Goal: Task Accomplishment & Management: Use online tool/utility

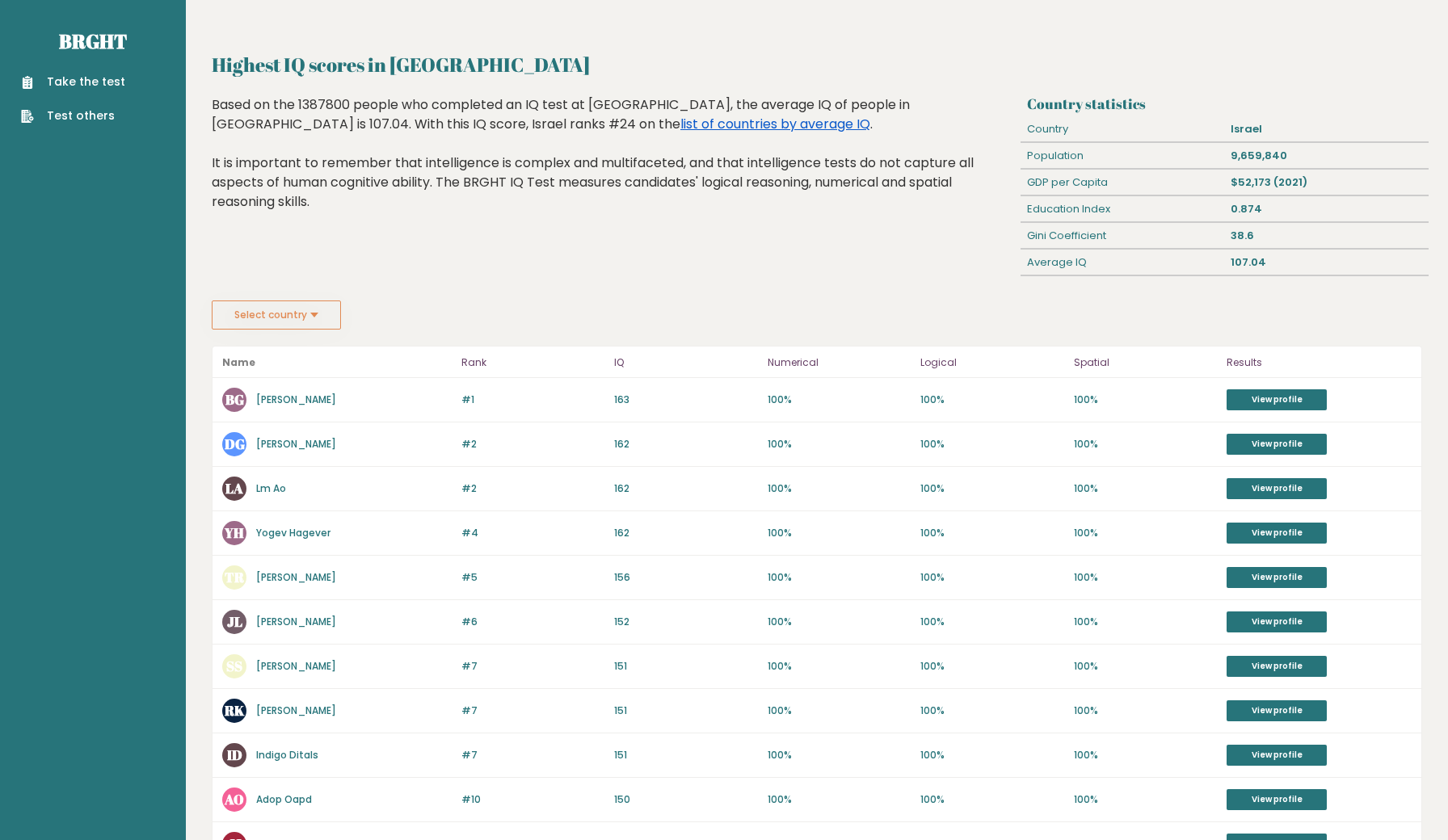
click at [681, 124] on link "list of countries by average IQ" at bounding box center [775, 123] width 190 height 18
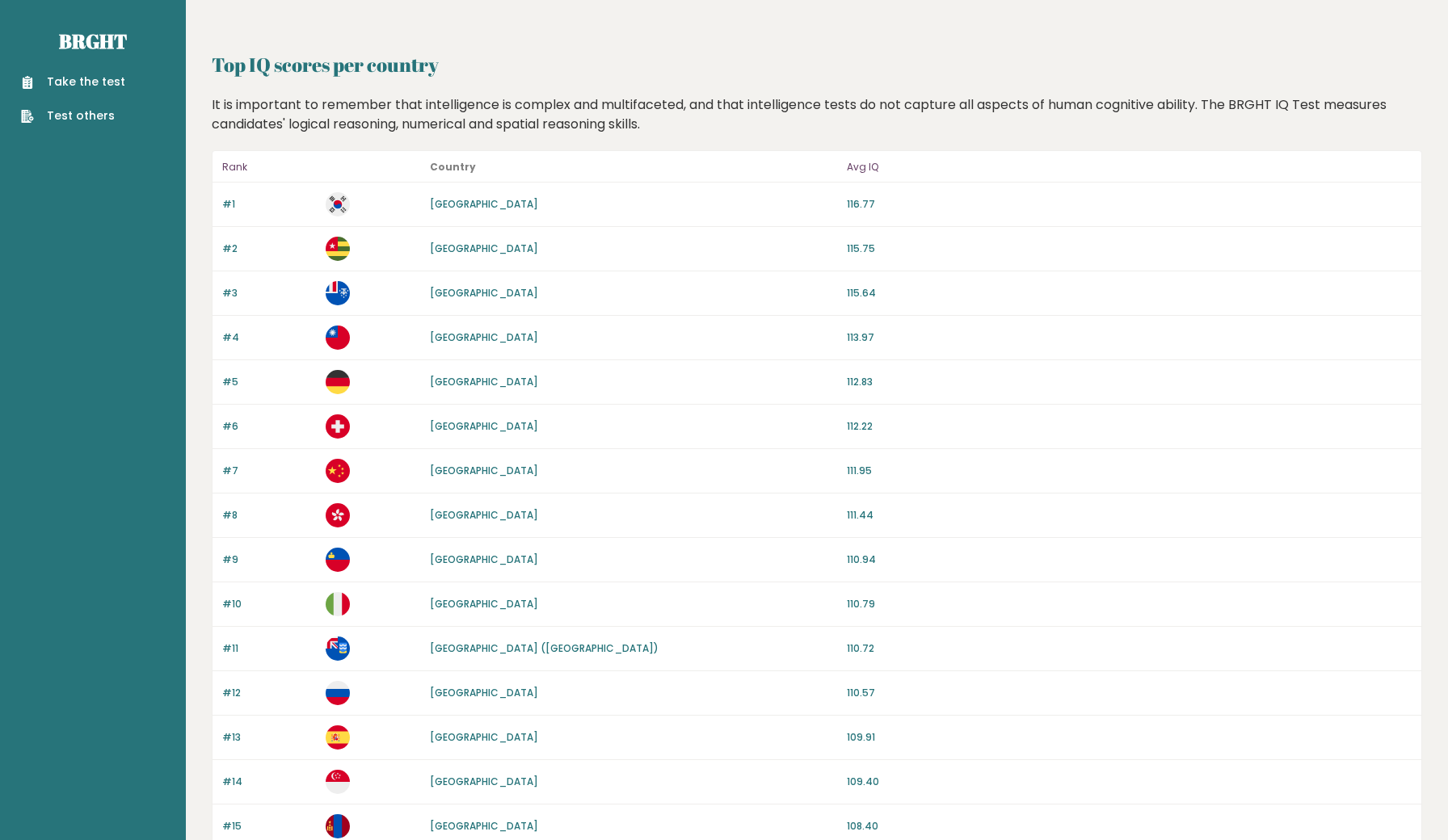
click at [111, 88] on link "Take the test" at bounding box center [73, 82] width 104 height 17
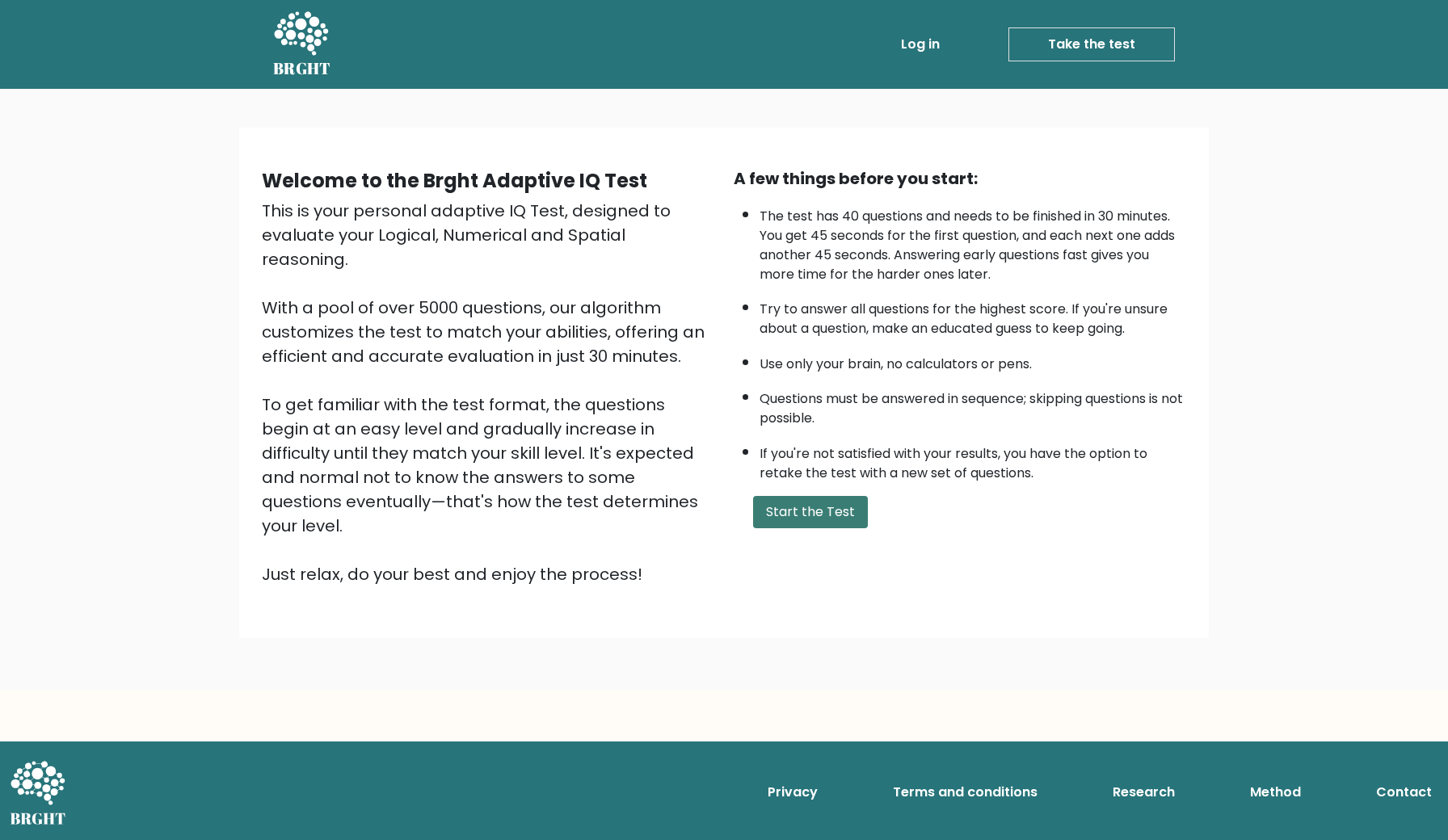
click at [817, 527] on button "Start the Test" at bounding box center [810, 513] width 115 height 32
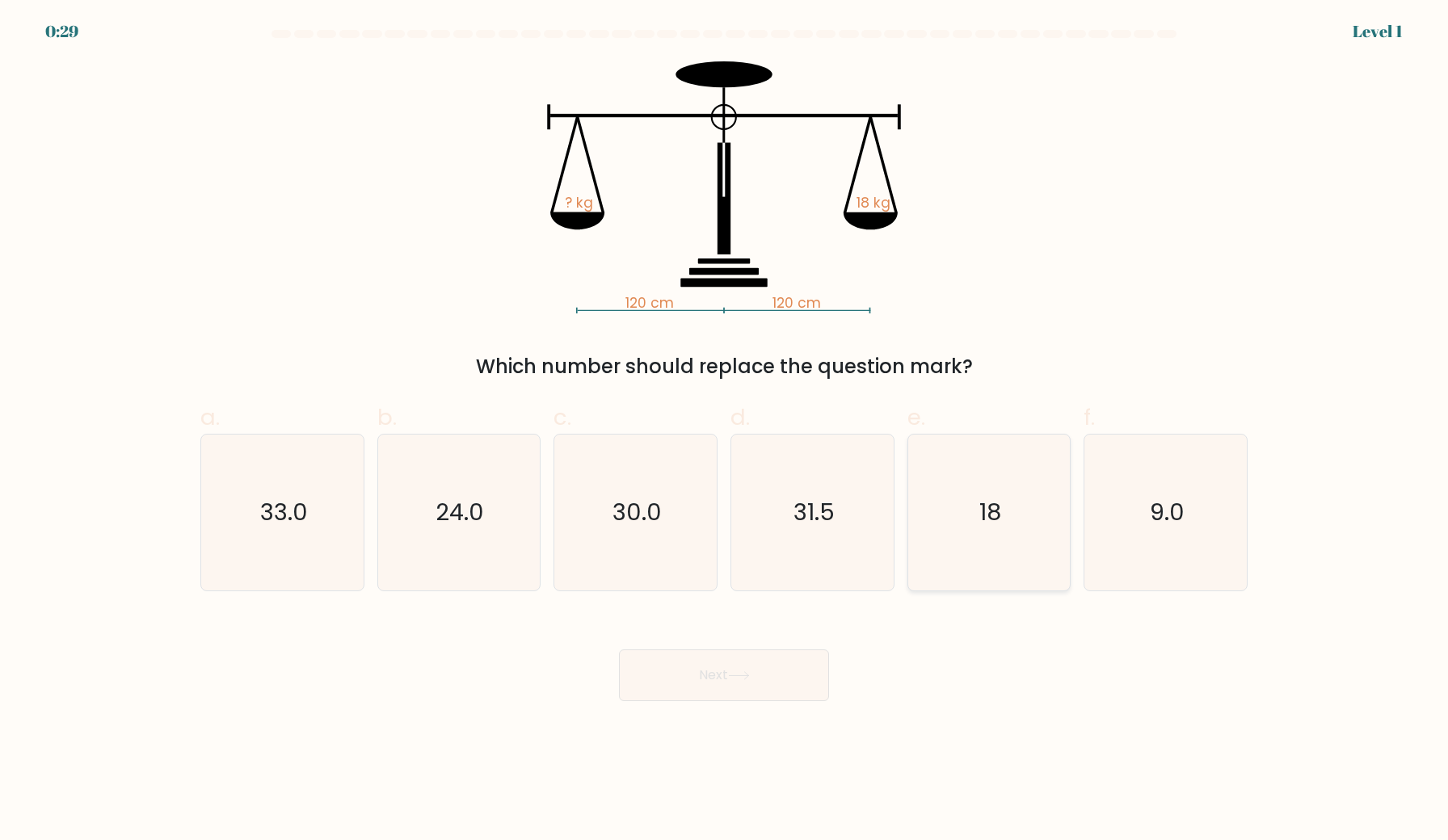
click at [991, 487] on icon "18" at bounding box center [988, 512] width 156 height 156
click at [724, 430] on input "e. 18" at bounding box center [724, 425] width 1 height 10
radio input "true"
click at [744, 666] on button "Next" at bounding box center [724, 675] width 210 height 52
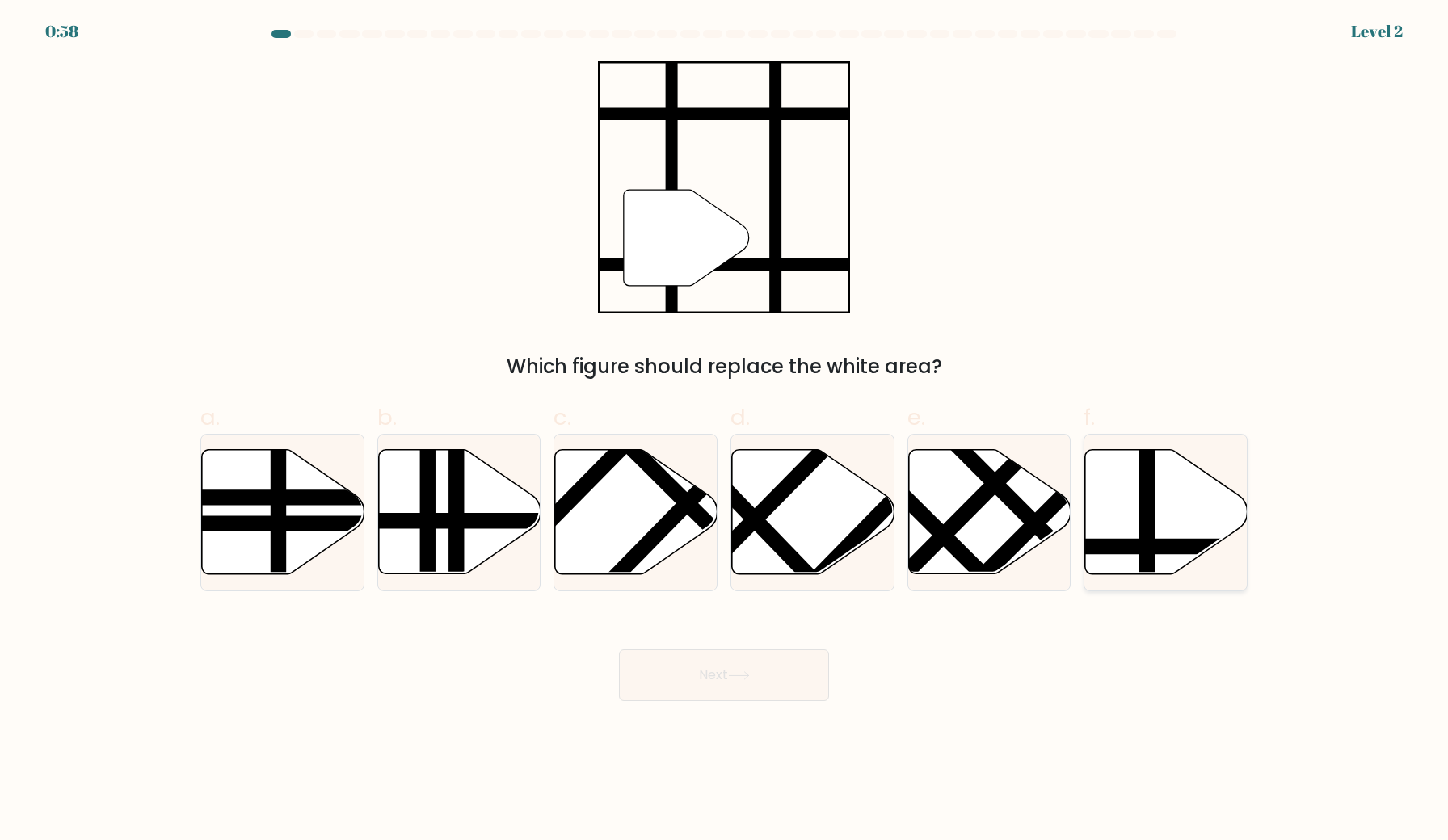
click at [1147, 531] on line at bounding box center [1147, 447] width 0 height 327
click at [724, 430] on input "f." at bounding box center [724, 425] width 1 height 10
radio input "true"
click at [702, 681] on button "Next" at bounding box center [724, 675] width 210 height 52
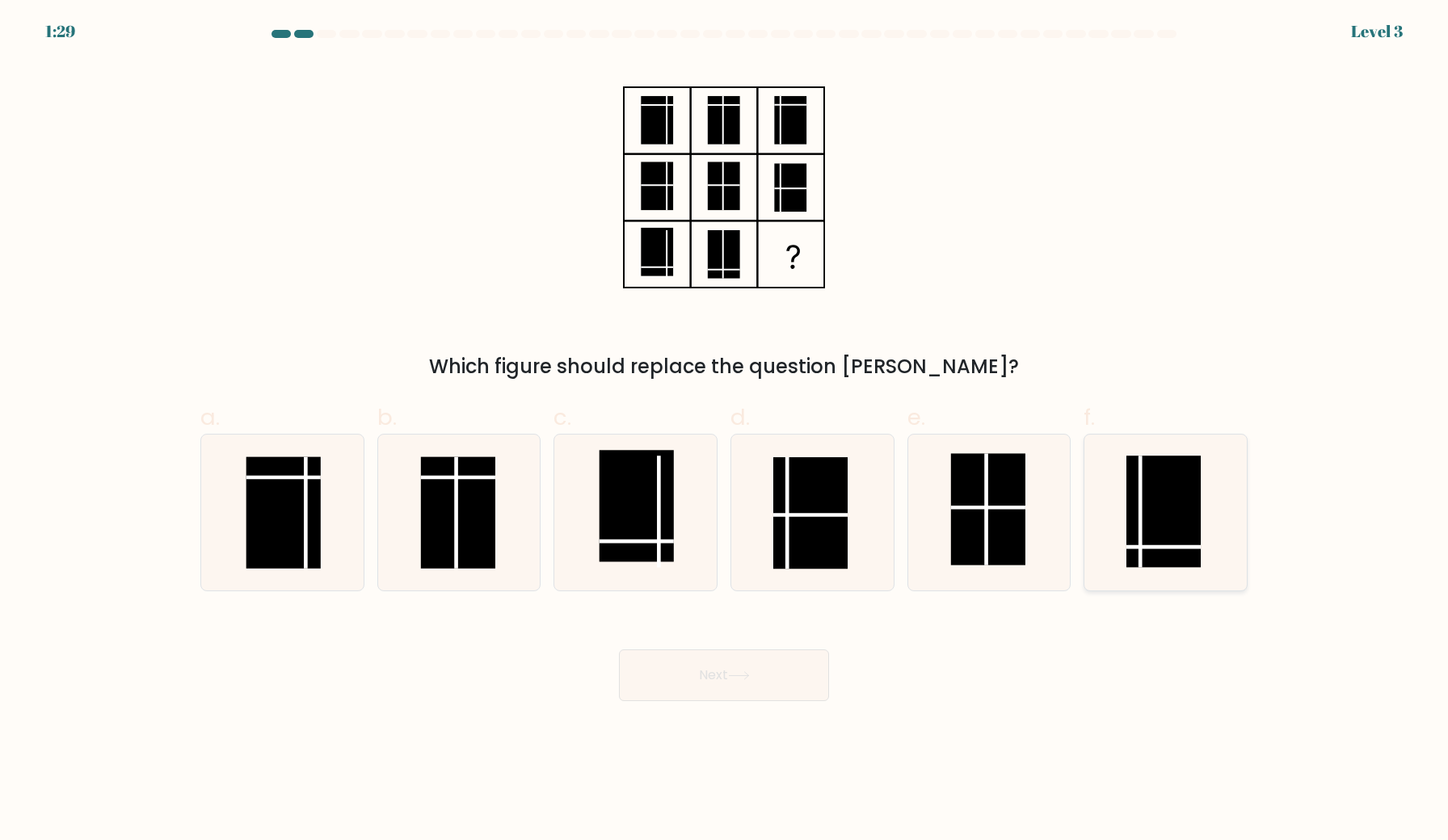
click at [1162, 523] on rect at bounding box center [1164, 512] width 74 height 112
click at [724, 430] on input "f." at bounding box center [724, 425] width 1 height 10
radio input "true"
click at [729, 682] on button "Next" at bounding box center [724, 675] width 210 height 52
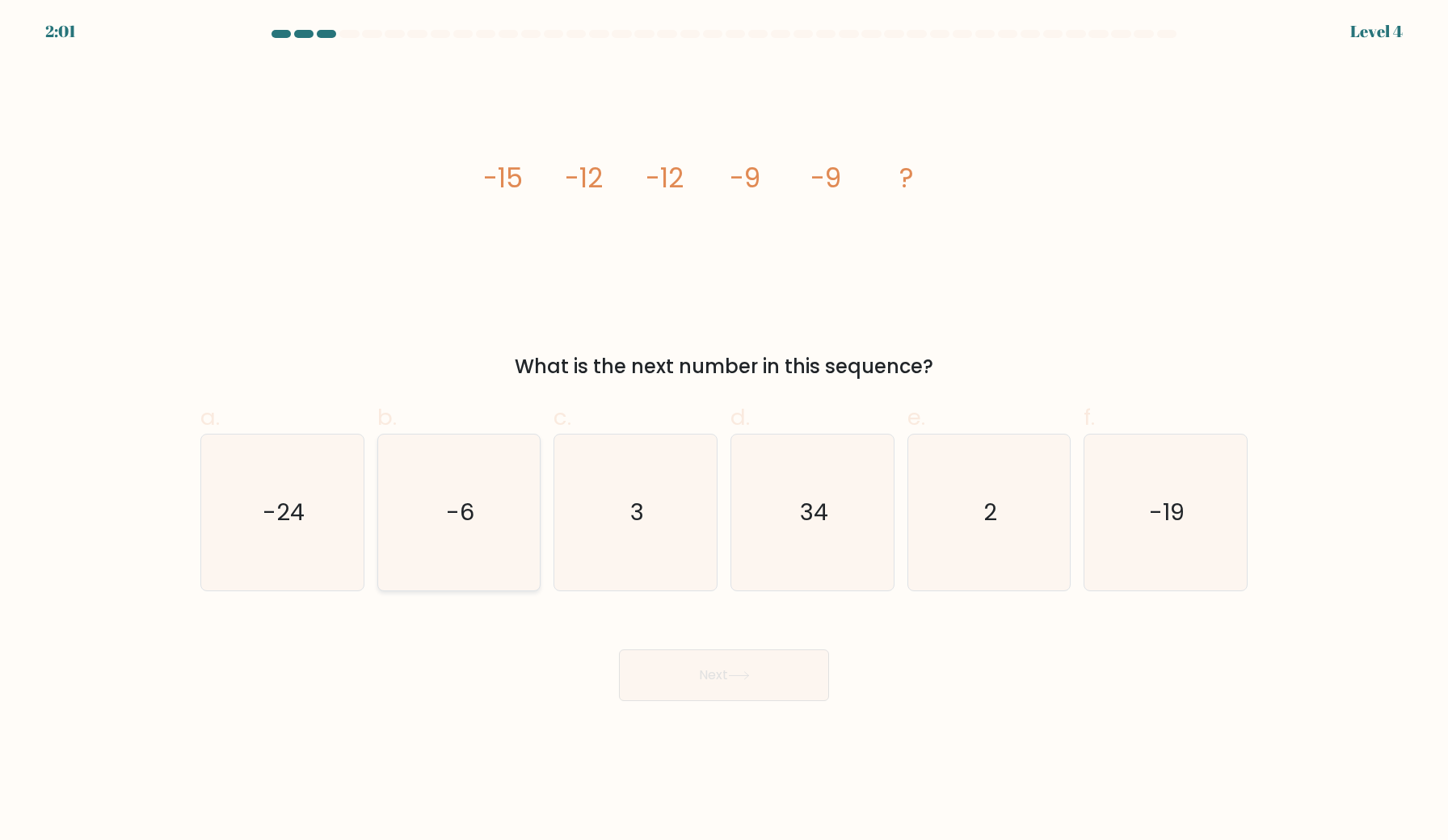
click at [439, 514] on icon "-6" at bounding box center [458, 512] width 156 height 156
click at [724, 430] on input "b. -6" at bounding box center [724, 425] width 1 height 10
radio input "true"
click at [704, 670] on button "Next" at bounding box center [724, 675] width 210 height 52
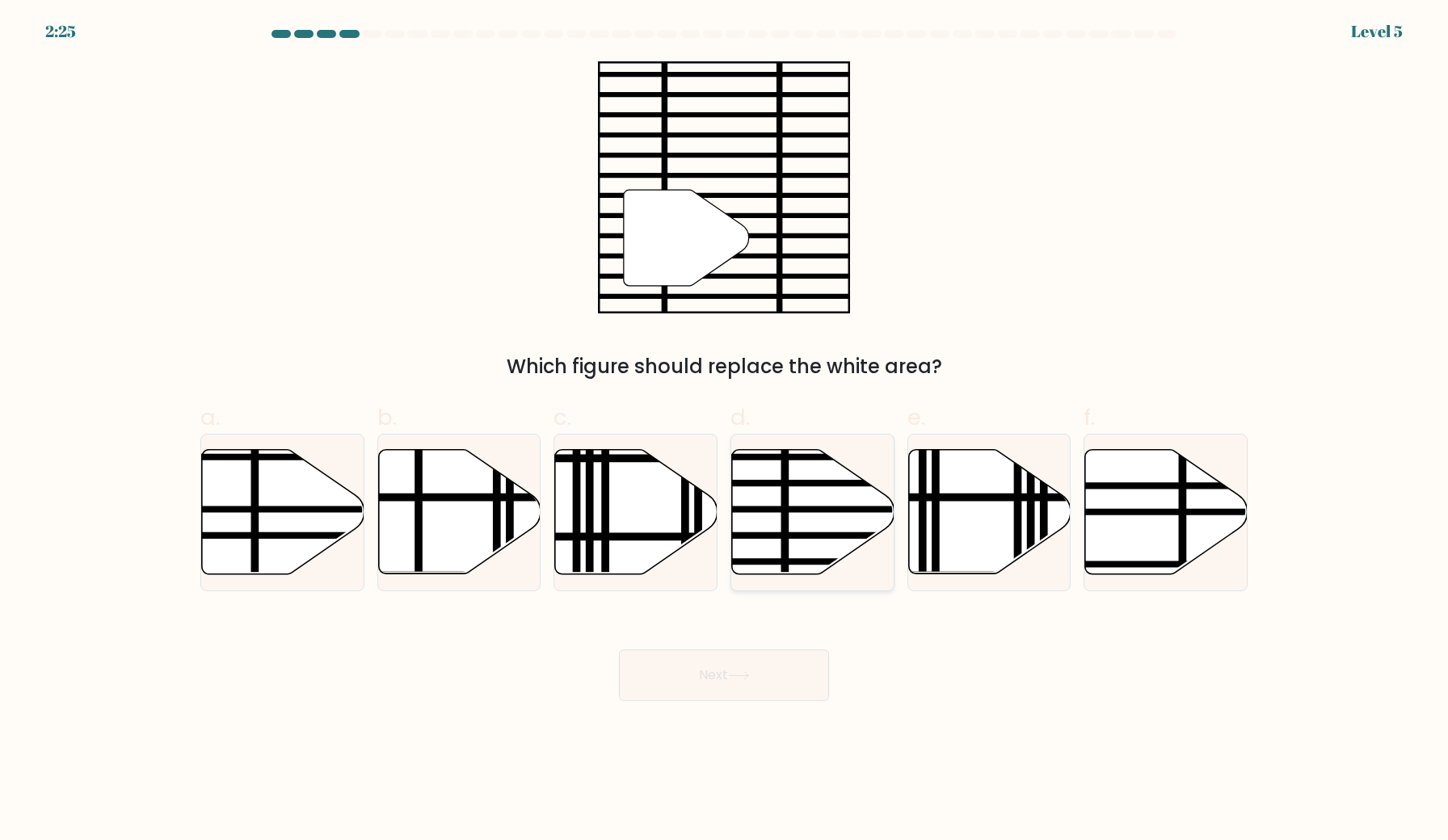
click at [770, 532] on icon at bounding box center [813, 512] width 162 height 124
click at [724, 430] on input "d." at bounding box center [724, 425] width 1 height 10
radio input "true"
click at [718, 674] on button "Next" at bounding box center [724, 675] width 210 height 52
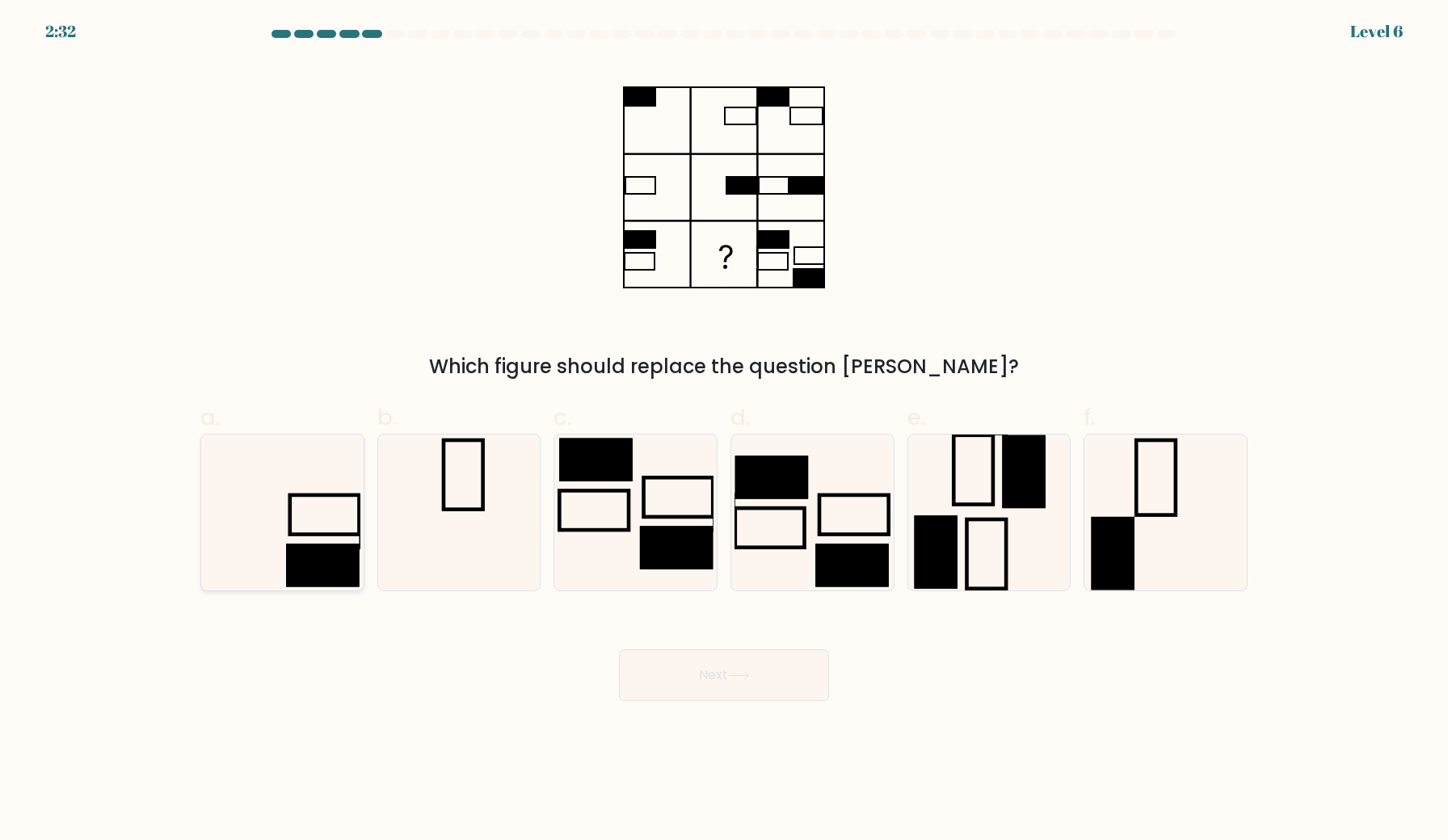
click at [311, 548] on rect at bounding box center [323, 565] width 73 height 43
click at [724, 430] on input "a." at bounding box center [724, 425] width 1 height 10
radio input "true"
click at [761, 669] on button "Next" at bounding box center [724, 675] width 210 height 52
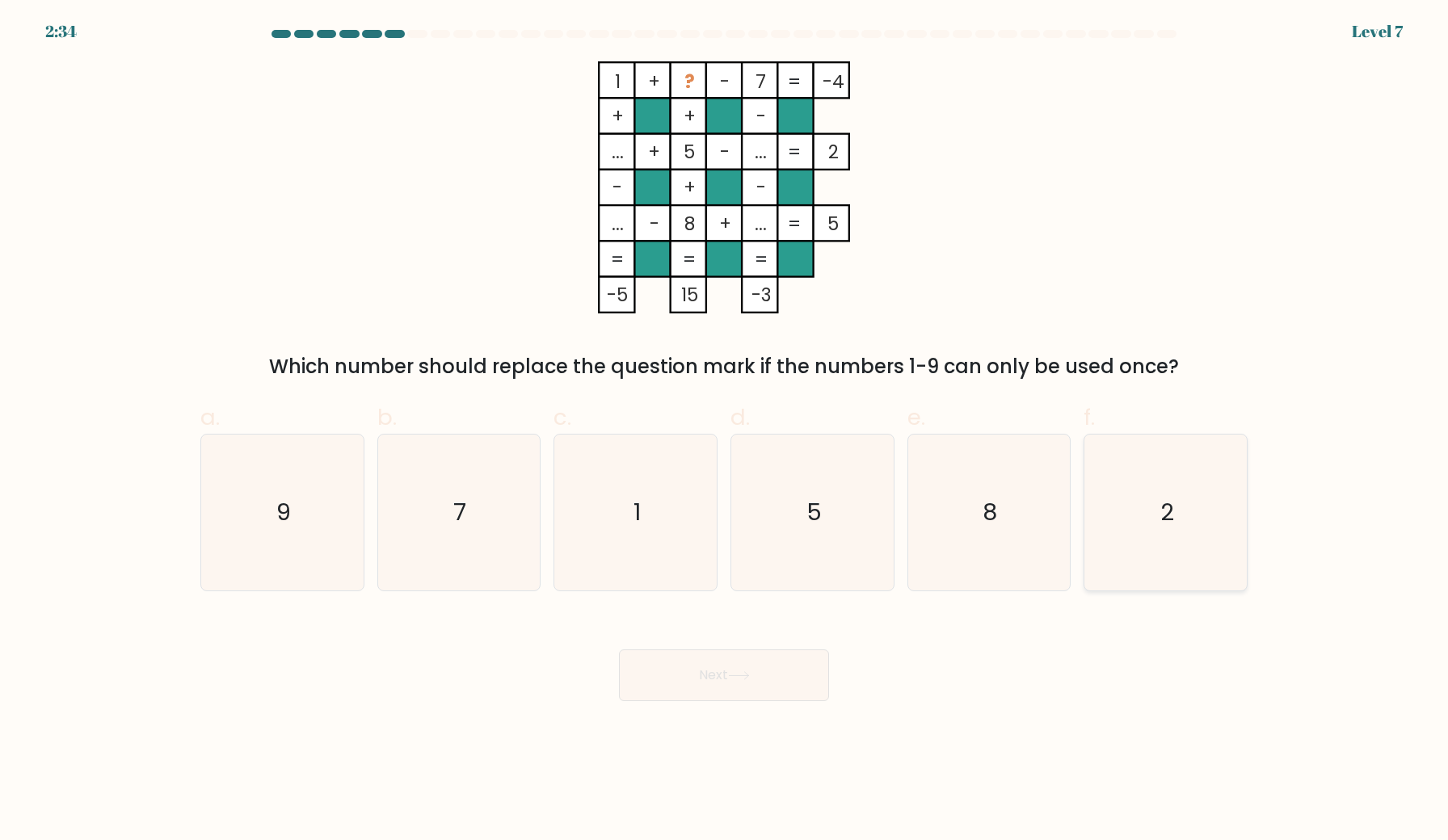
click at [1114, 520] on icon "2" at bounding box center [1165, 512] width 156 height 156
click at [724, 430] on input "f. 2" at bounding box center [724, 425] width 1 height 10
radio input "true"
click at [760, 688] on button "Next" at bounding box center [724, 675] width 210 height 52
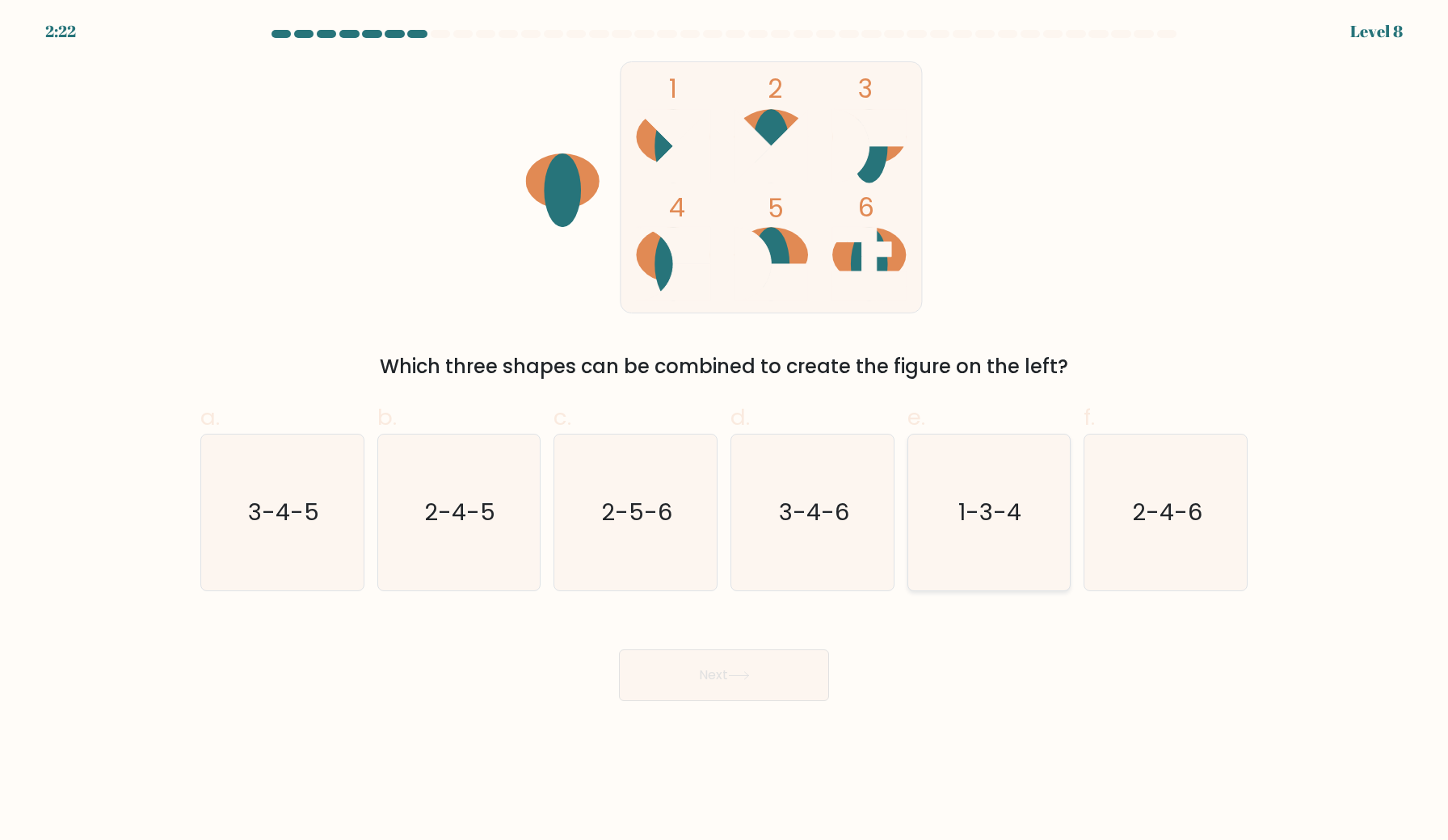
click at [982, 529] on text "1-3-4" at bounding box center [991, 514] width 63 height 32
click at [724, 430] on input "e. 1-3-4" at bounding box center [724, 425] width 1 height 10
radio input "true"
click at [1150, 516] on text "2-4-6" at bounding box center [1167, 514] width 71 height 32
click at [724, 430] on input "f. 2-4-6" at bounding box center [724, 425] width 1 height 10
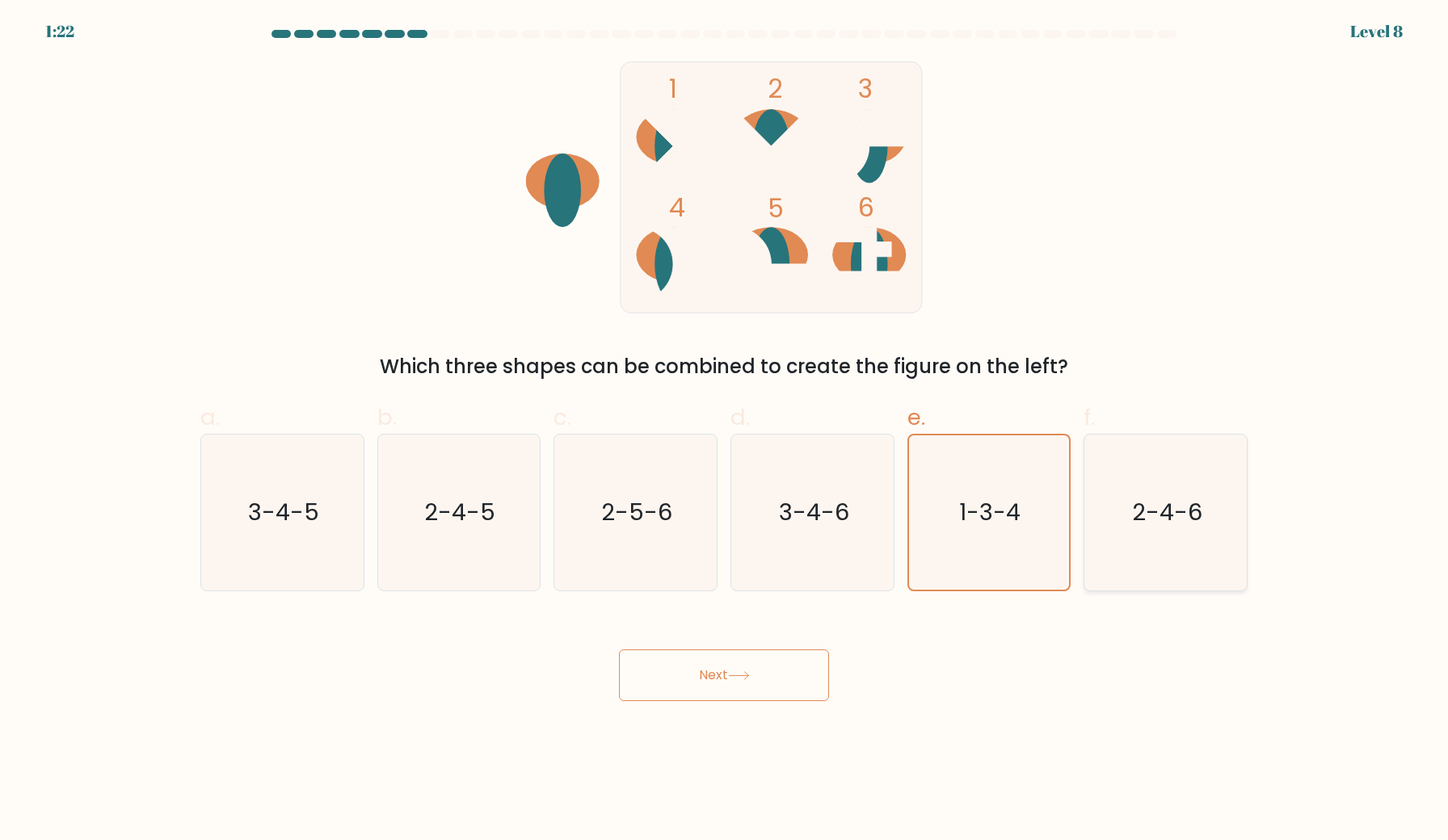
radio input "true"
click at [708, 666] on button "Next" at bounding box center [724, 675] width 210 height 52
